Goal: Task Accomplishment & Management: Manage account settings

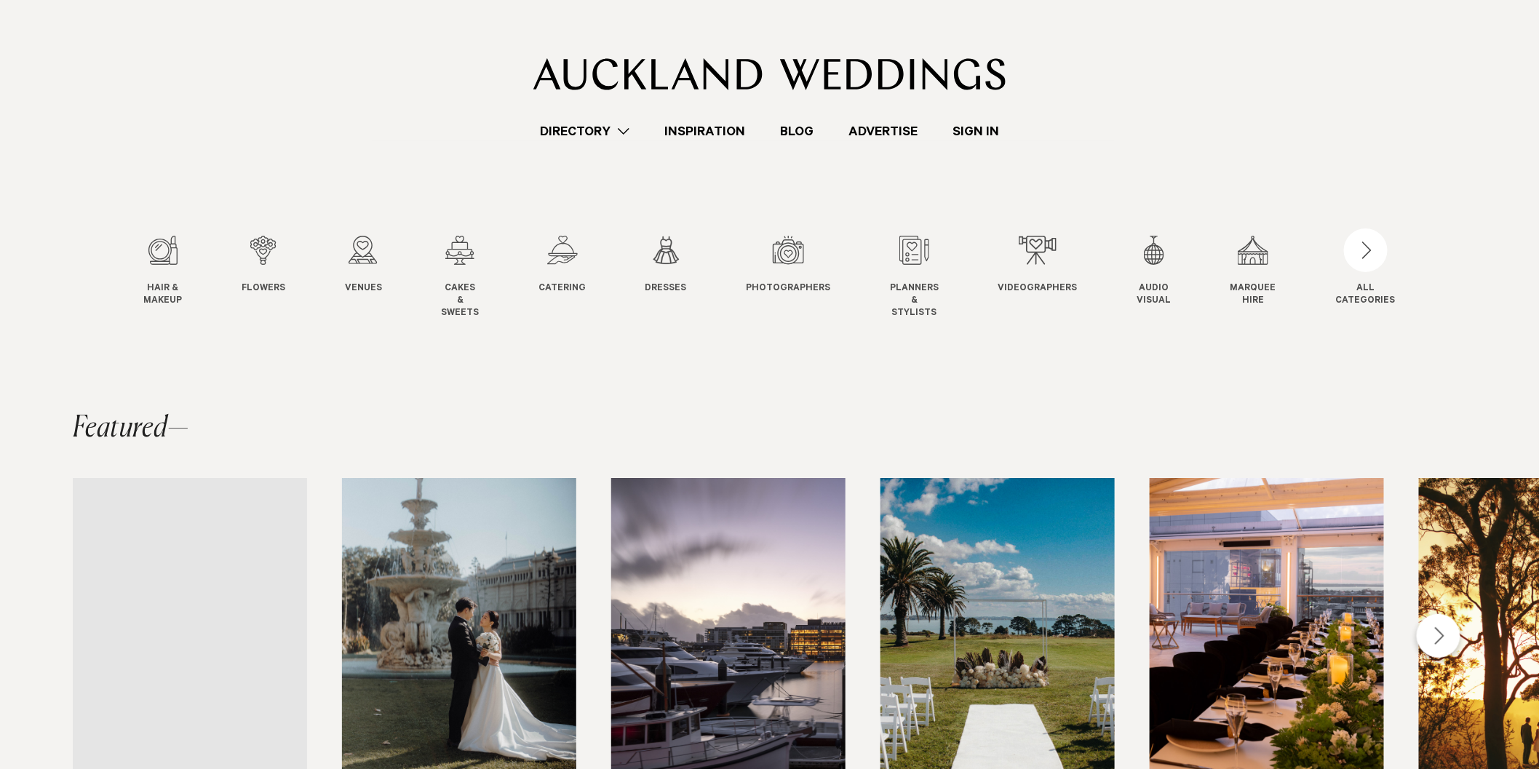
click at [964, 125] on link "Sign In" at bounding box center [976, 132] width 82 height 20
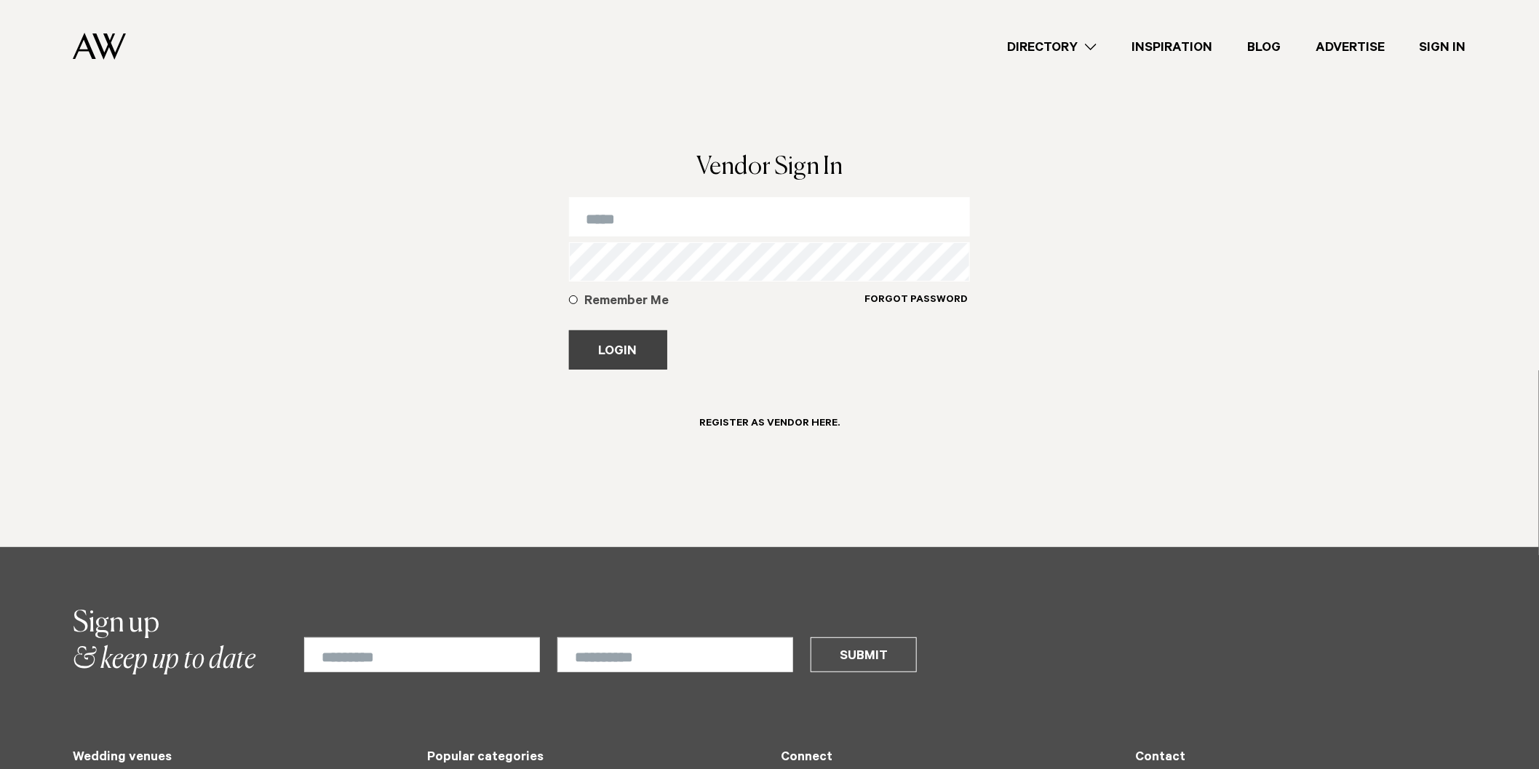
type input "**********"
click at [648, 348] on button "Login" at bounding box center [618, 349] width 98 height 39
